Goal: Navigation & Orientation: Find specific page/section

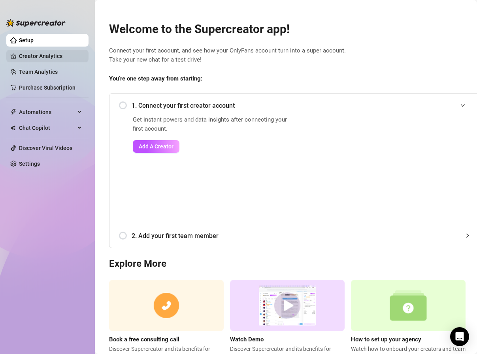
click at [49, 57] on link "Creator Analytics" at bounding box center [50, 56] width 63 height 13
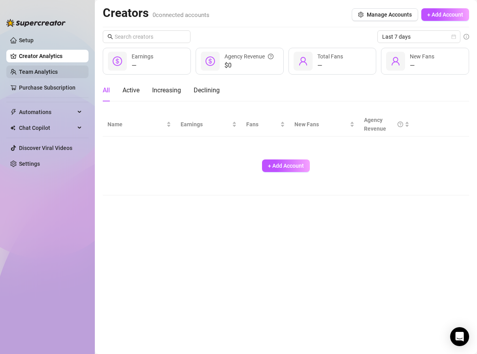
click at [46, 75] on link "Team Analytics" at bounding box center [38, 72] width 39 height 6
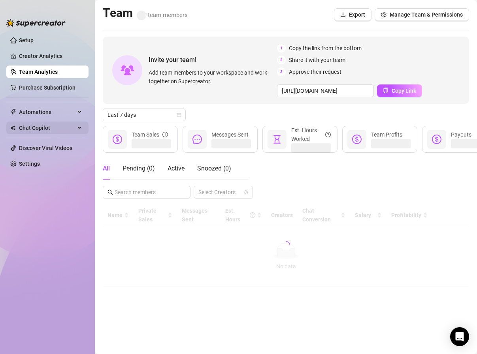
click at [44, 128] on span "Chat Copilot" at bounding box center [47, 128] width 56 height 13
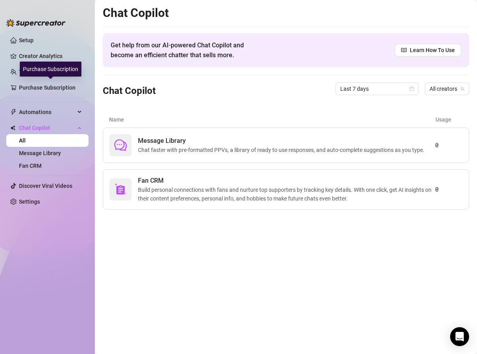
click at [35, 74] on div "Purchase Subscription" at bounding box center [51, 69] width 62 height 15
click at [28, 32] on ul "Setup Creator Analytics Team Analytics Purchase Subscription Automations Chat C…" at bounding box center [47, 187] width 82 height 313
click at [28, 40] on link "Setup" at bounding box center [26, 40] width 15 height 6
